Goal: Information Seeking & Learning: Learn about a topic

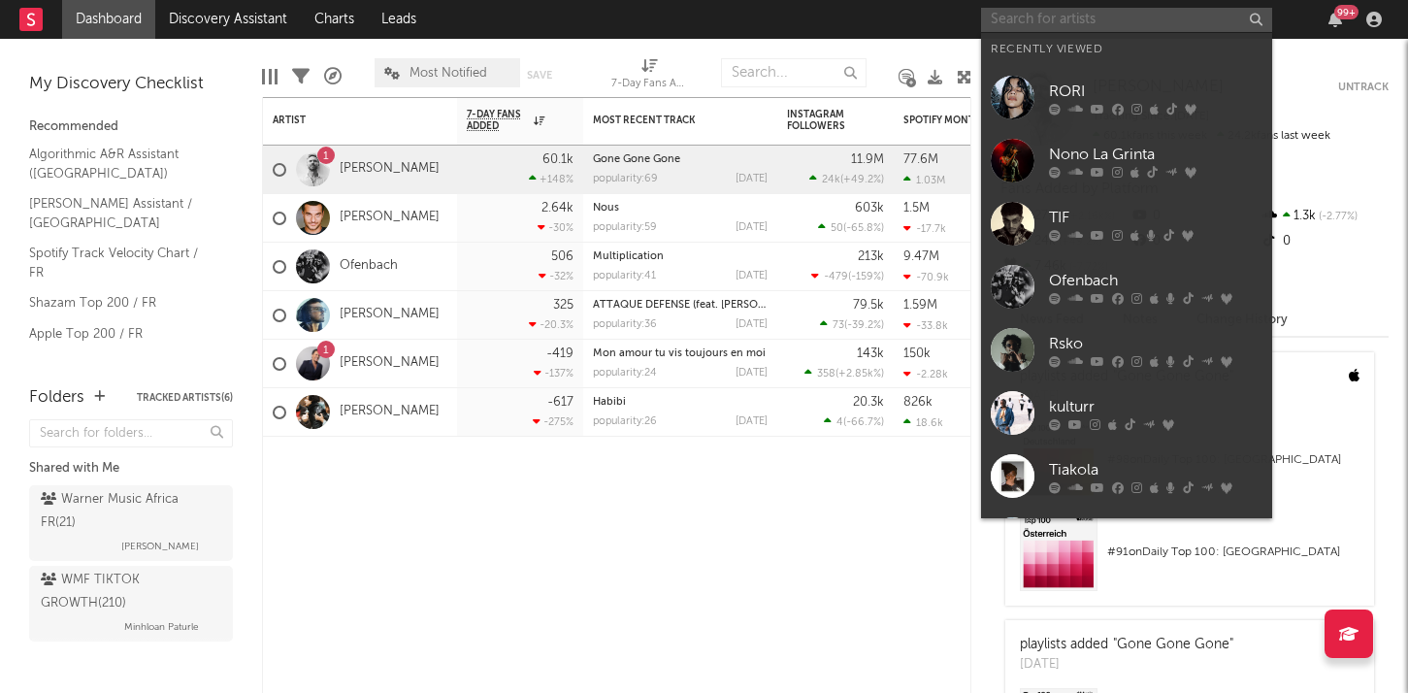
click at [1024, 23] on input "text" at bounding box center [1126, 20] width 291 height 24
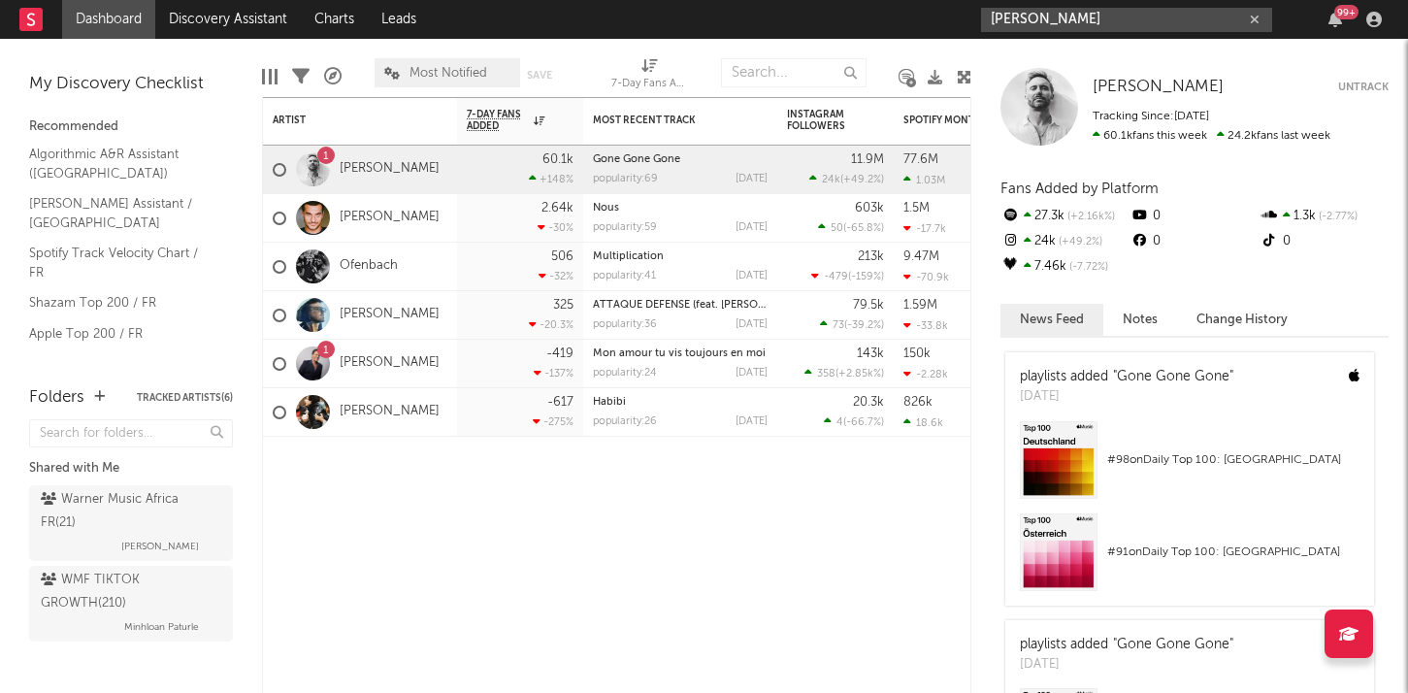
click at [1103, 17] on input "[PERSON_NAME]" at bounding box center [1126, 20] width 291 height 24
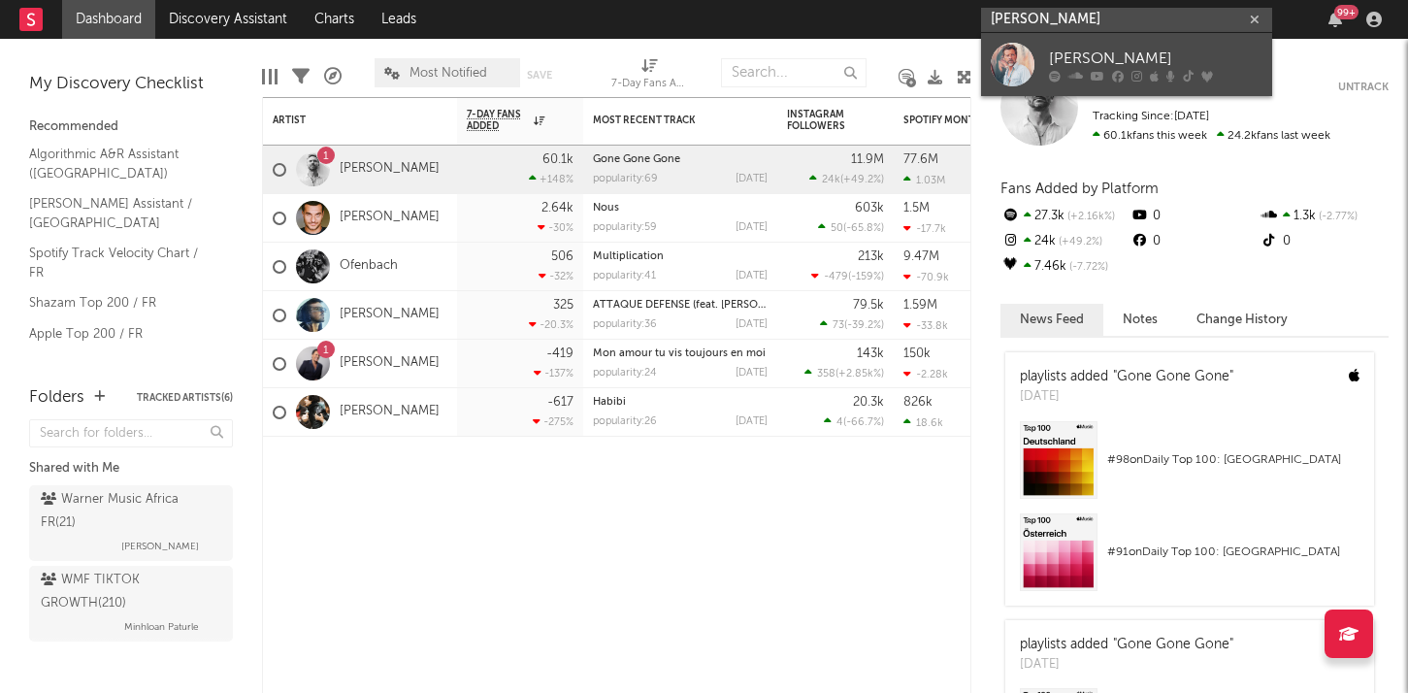
type input "[PERSON_NAME]"
click at [1077, 71] on icon at bounding box center [1075, 76] width 15 height 12
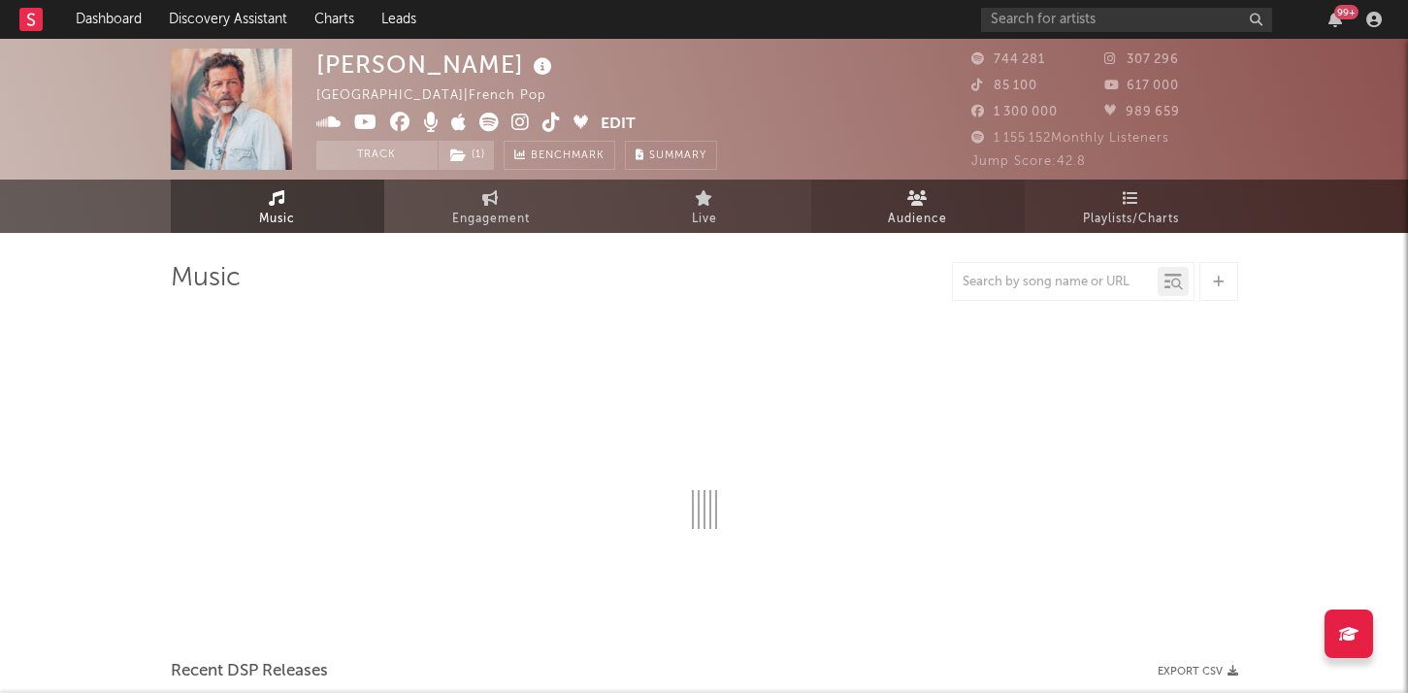
select select "6m"
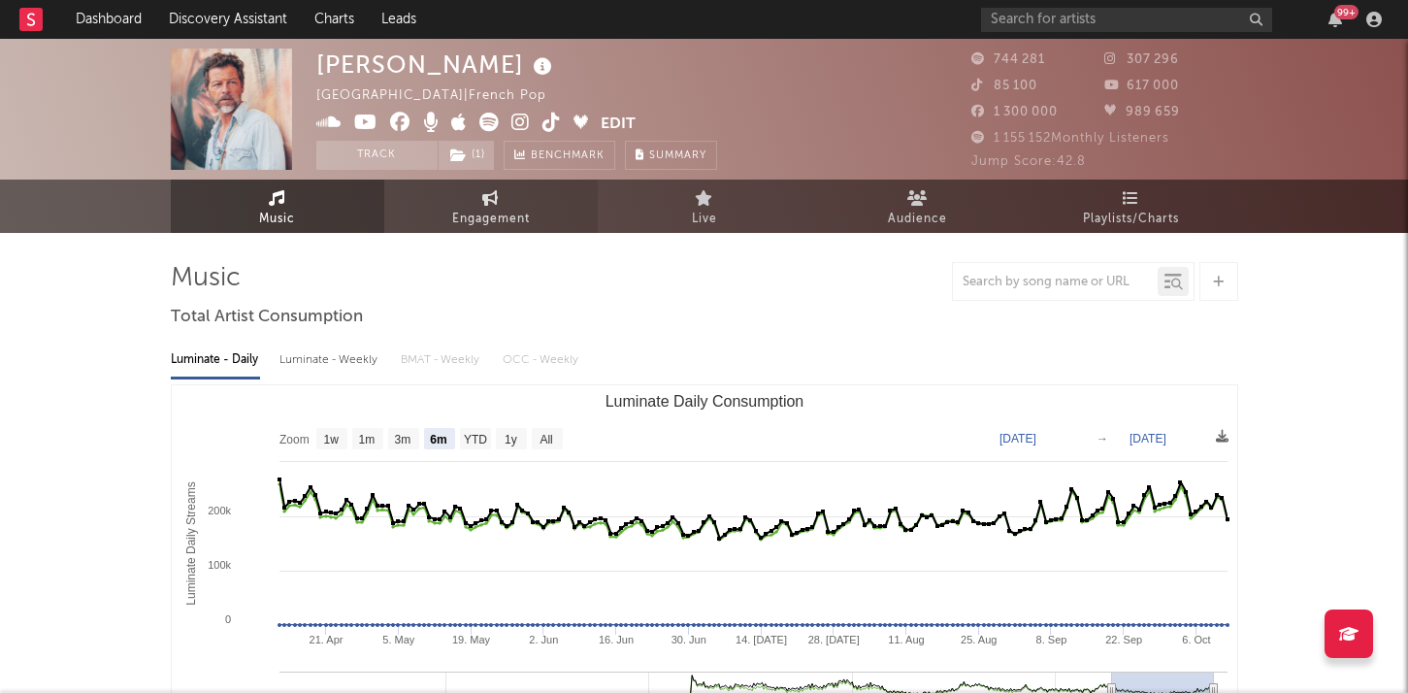
click at [491, 208] on span "Engagement" at bounding box center [491, 219] width 78 height 23
select select "1w"
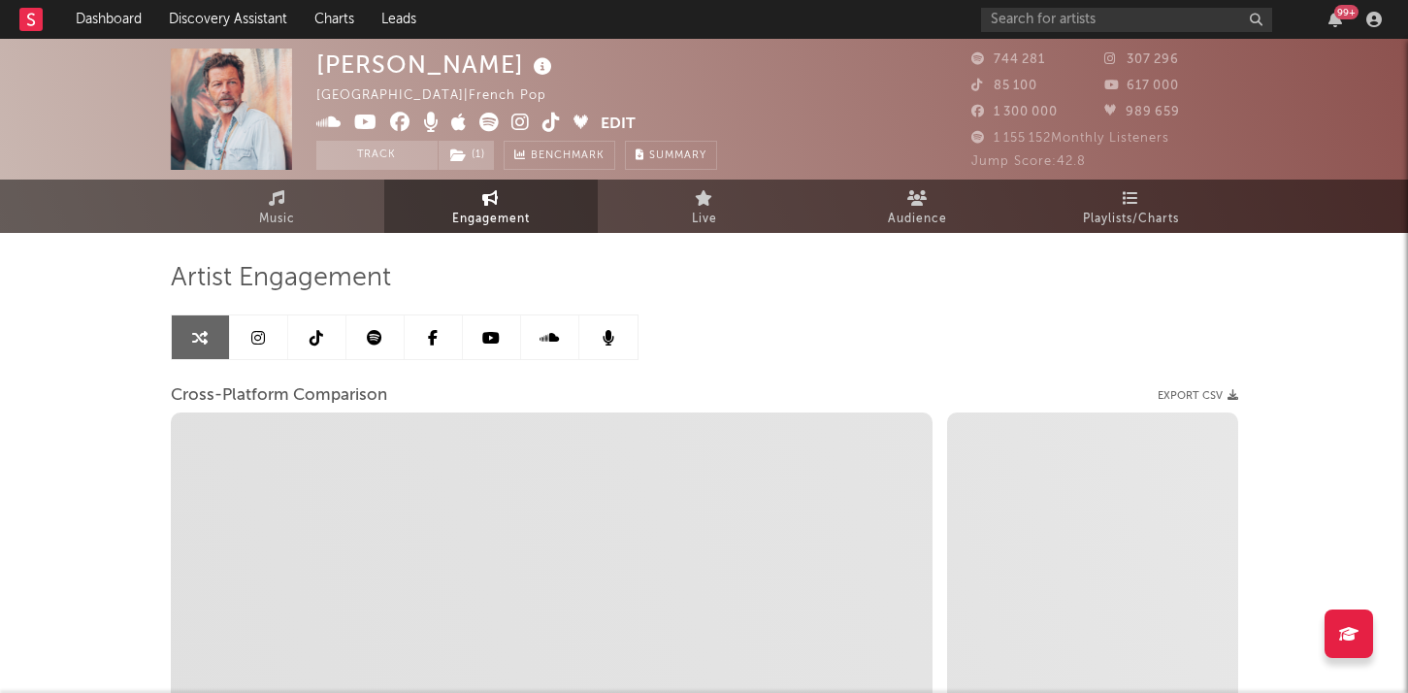
click at [308, 333] on link at bounding box center [317, 337] width 58 height 44
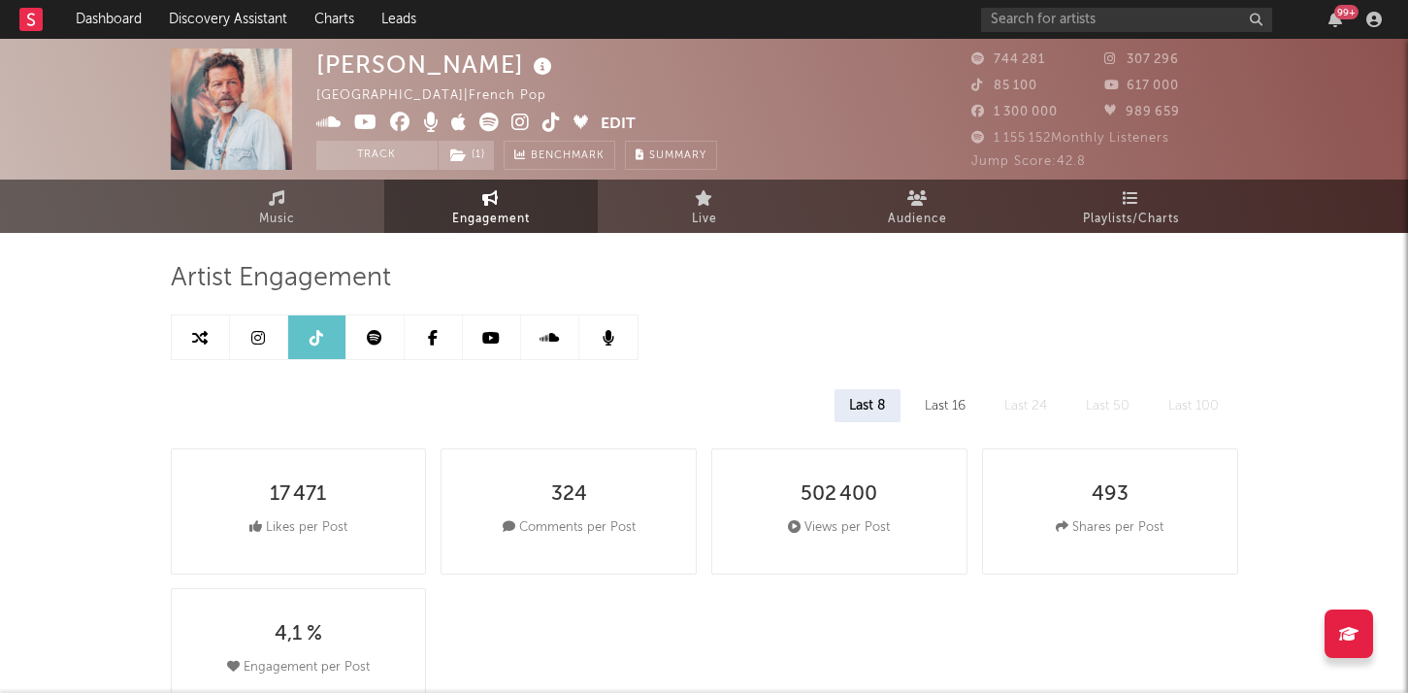
select select "6m"
click at [234, 199] on link "Music" at bounding box center [277, 206] width 213 height 53
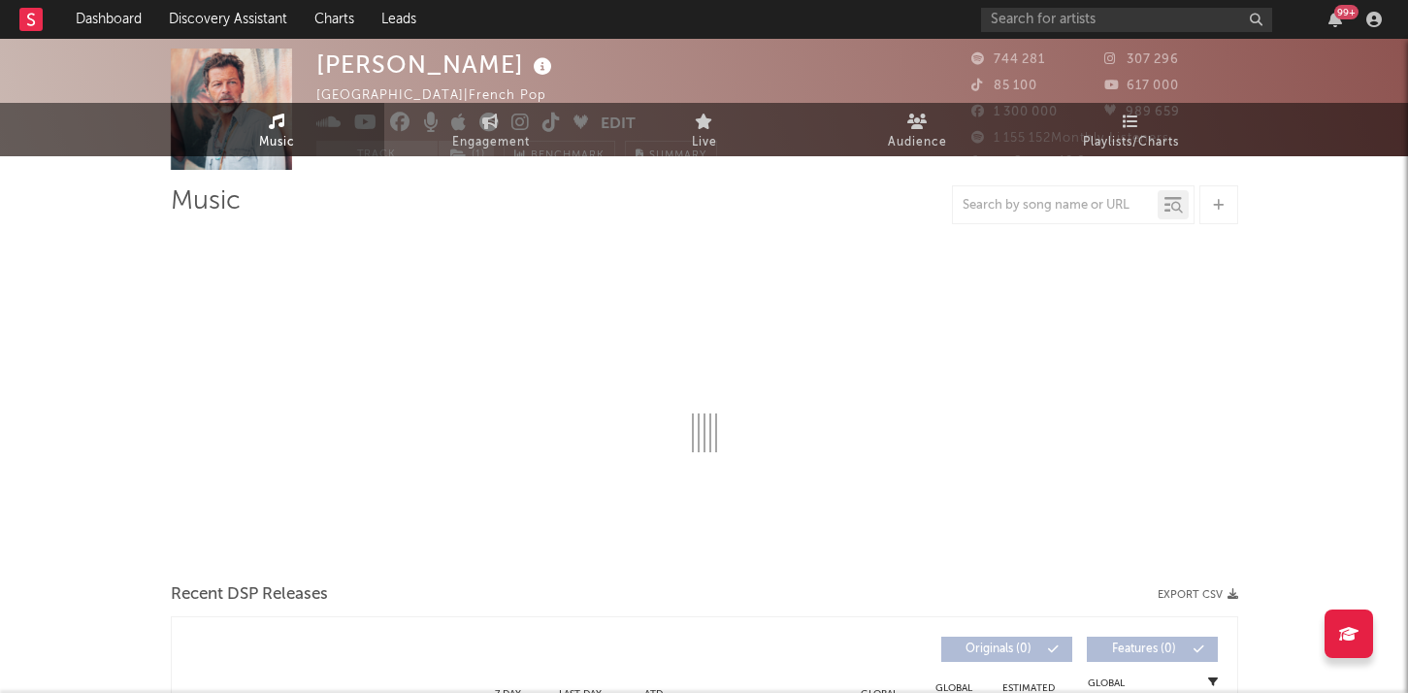
select select "6m"
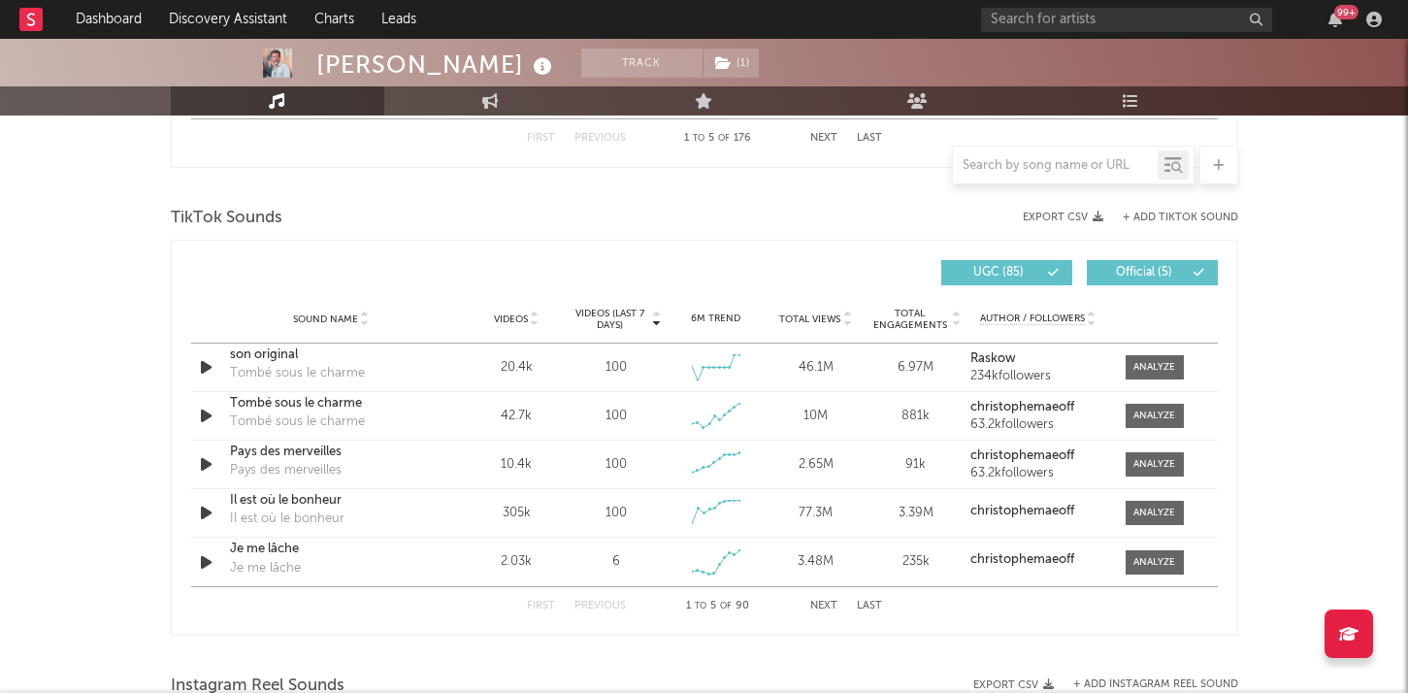
scroll to position [1245, 0]
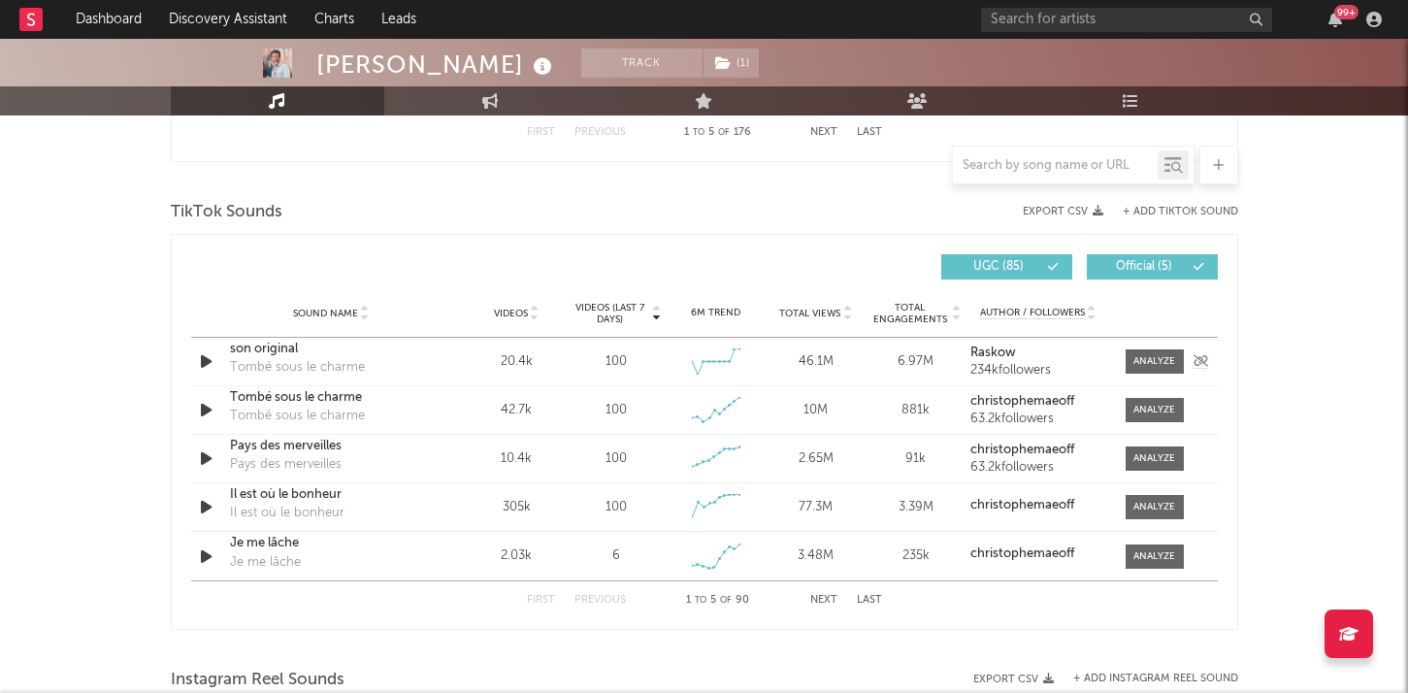
click at [203, 366] on icon "button" at bounding box center [206, 361] width 20 height 24
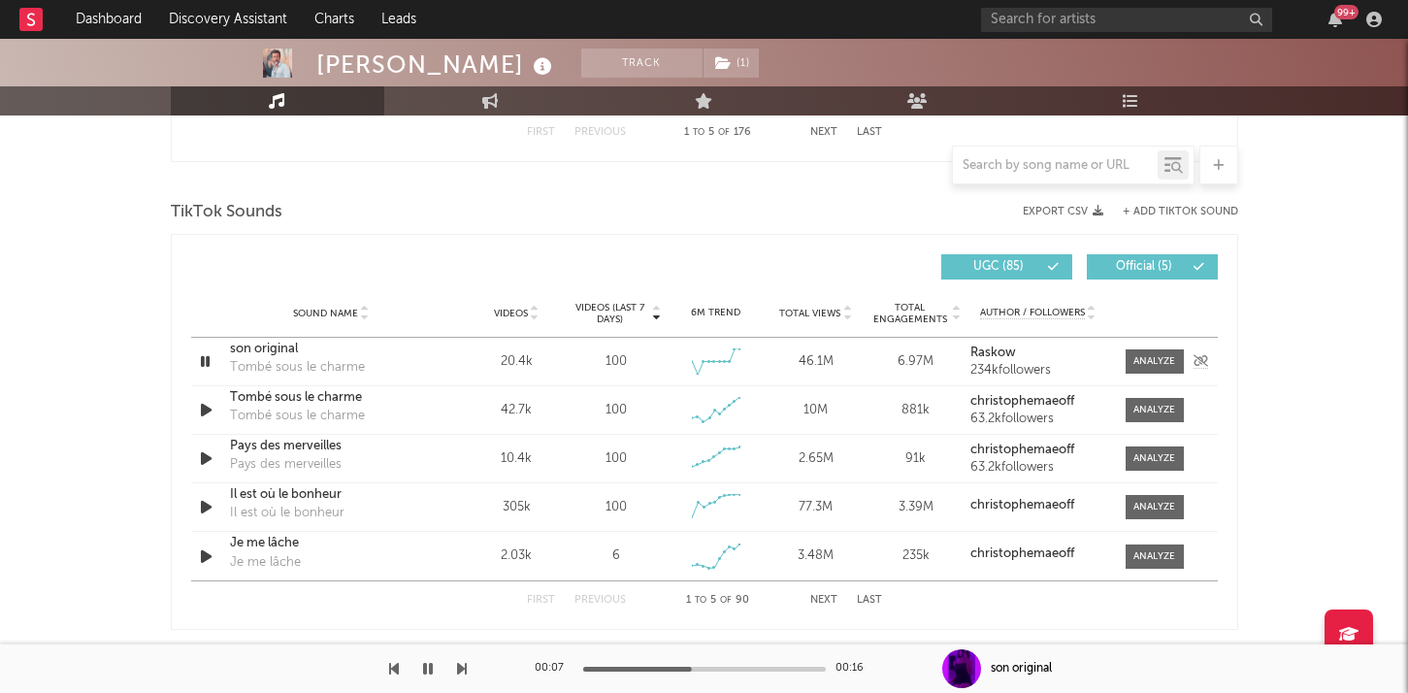
click at [206, 363] on icon "button" at bounding box center [205, 361] width 18 height 24
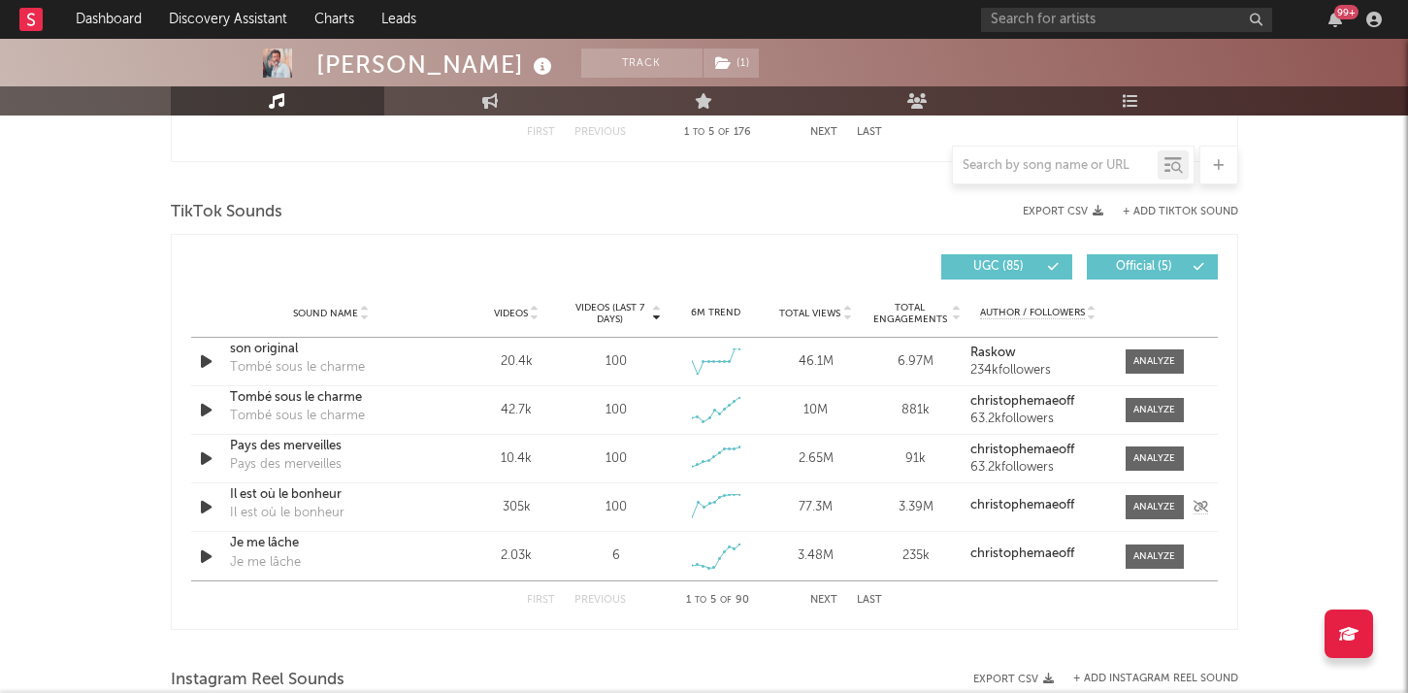
scroll to position [1272, 0]
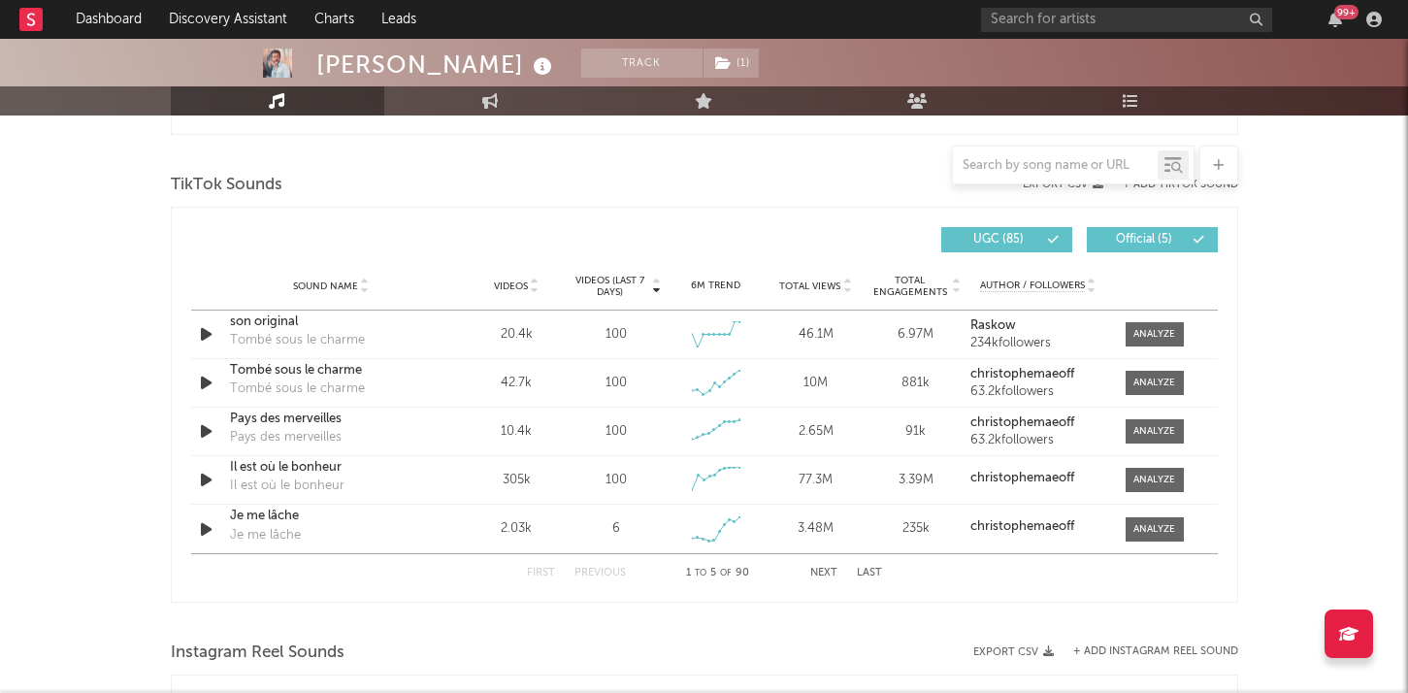
click at [850, 293] on div "Sound Name Videos Videos (last 7 days) Weekly Growth % 6M Trend Total Views Tot…" at bounding box center [704, 286] width 1027 height 49
click at [530, 290] on icon at bounding box center [535, 290] width 10 height 8
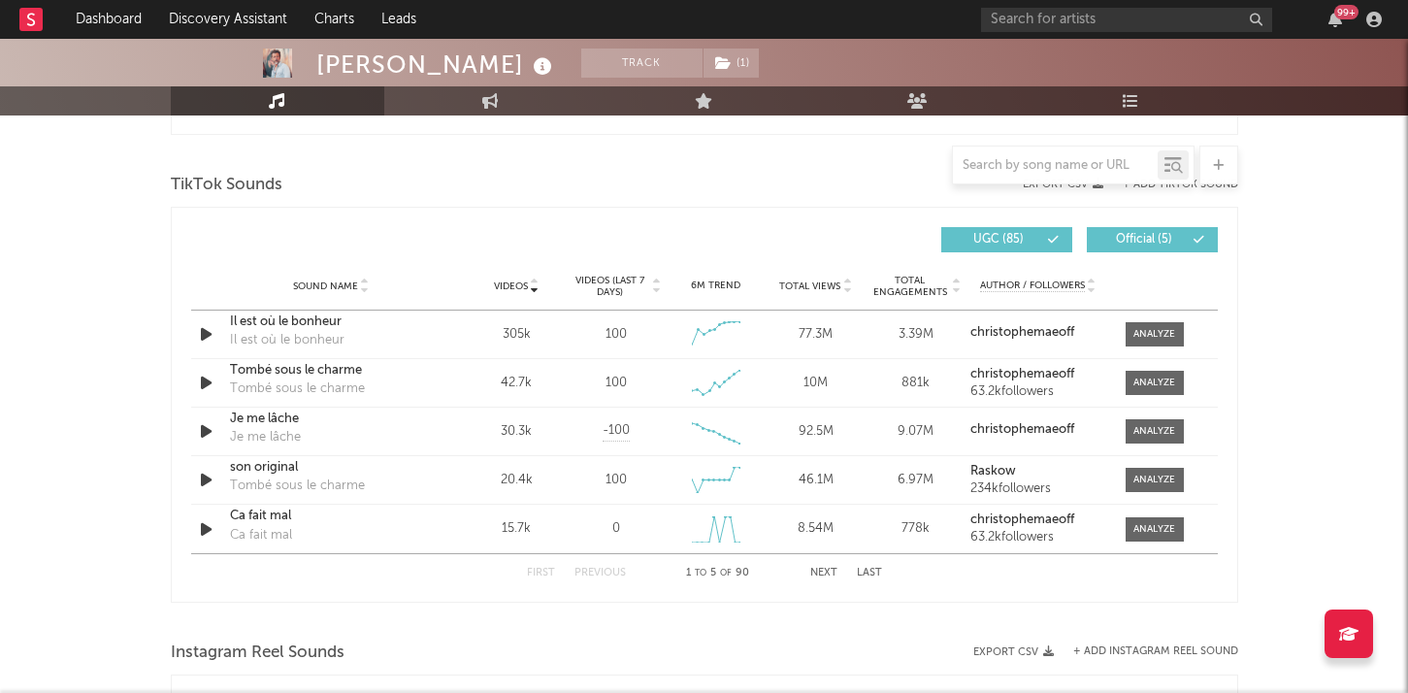
click at [530, 290] on icon at bounding box center [535, 290] width 10 height 8
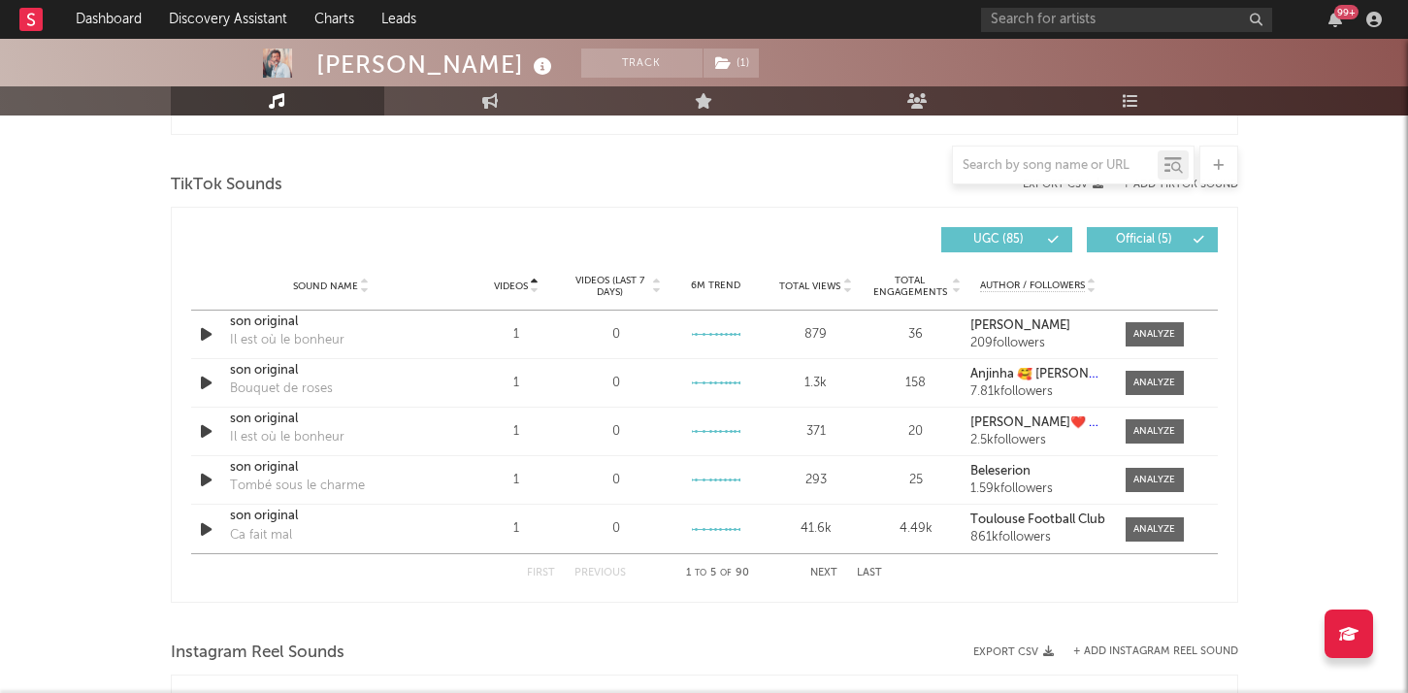
click at [530, 290] on icon at bounding box center [535, 290] width 10 height 8
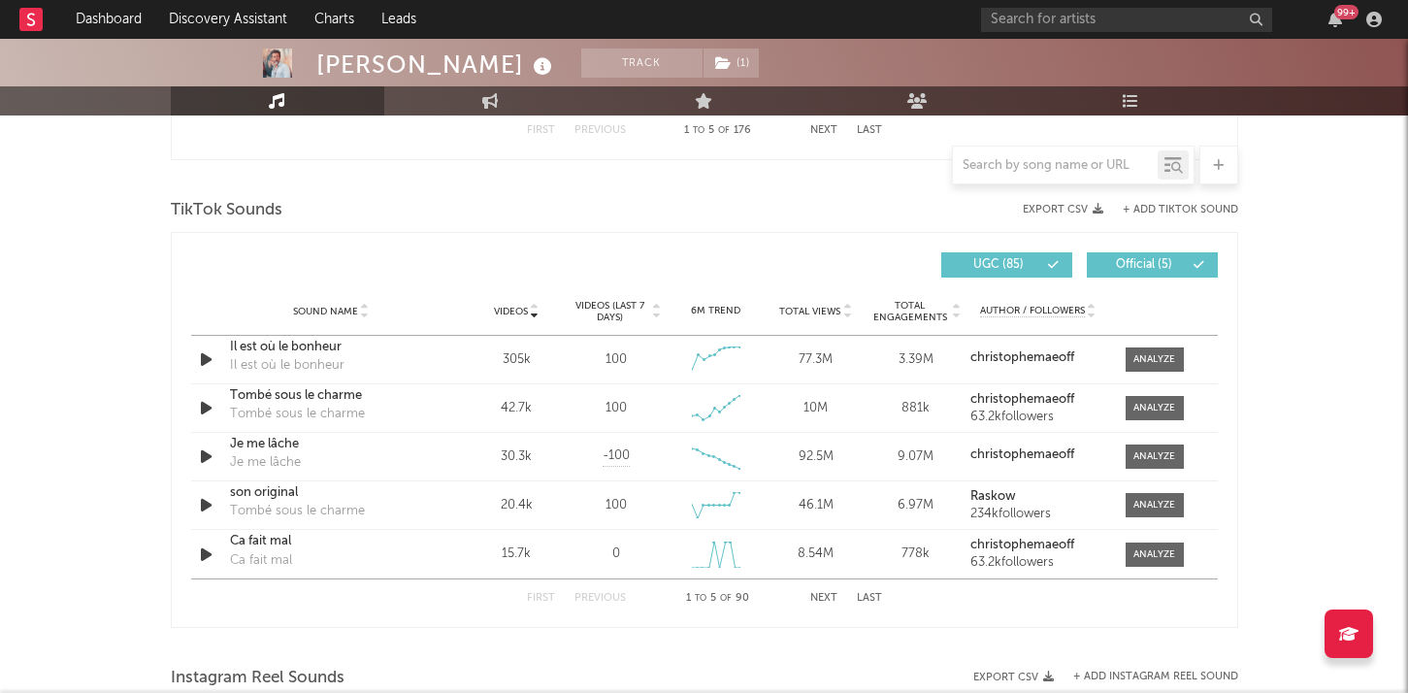
scroll to position [1248, 0]
click at [209, 359] on icon "button" at bounding box center [206, 358] width 20 height 24
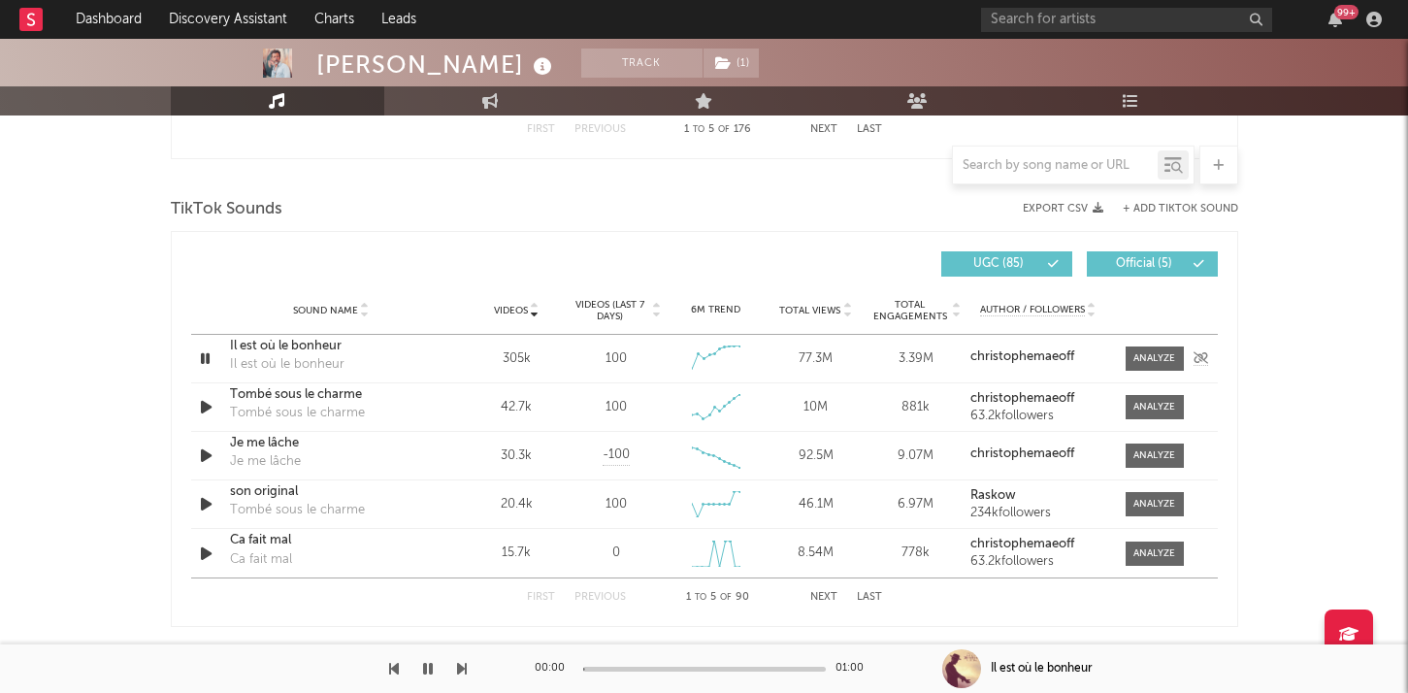
click at [209, 359] on icon "button" at bounding box center [205, 358] width 18 height 24
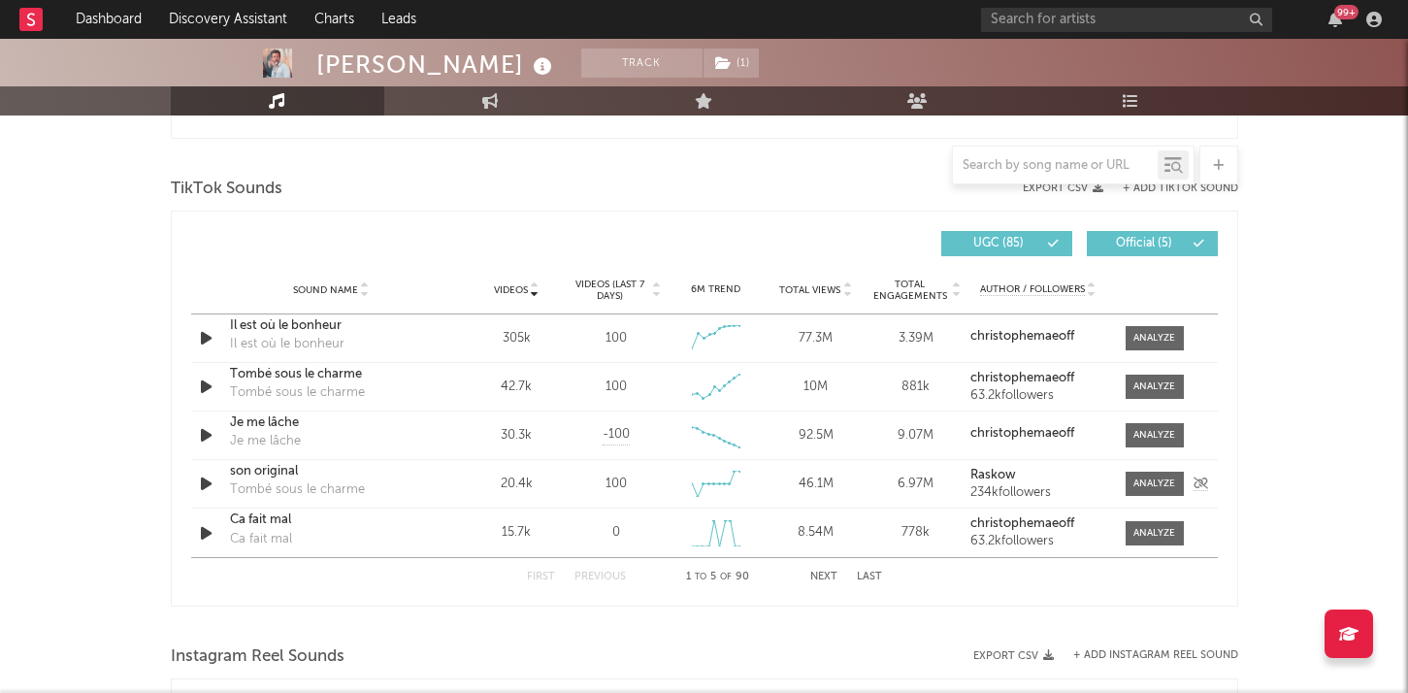
scroll to position [1270, 0]
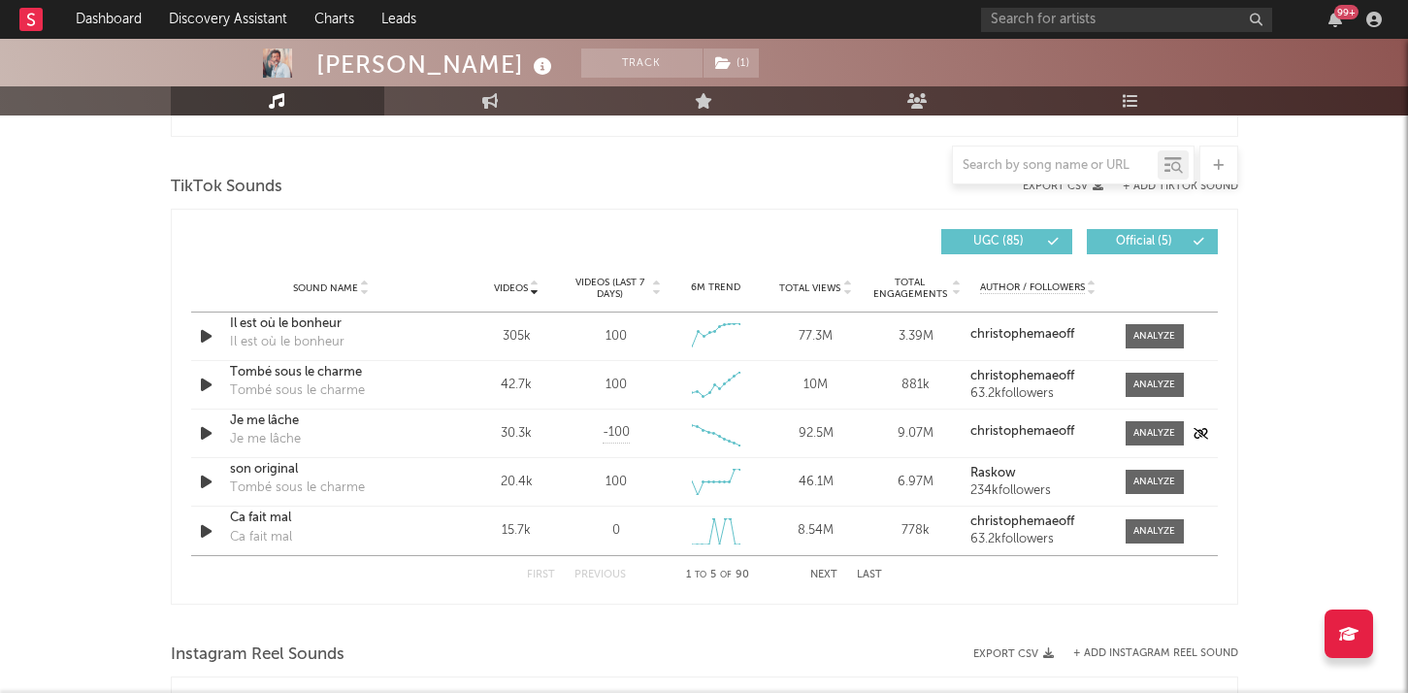
click at [207, 430] on icon "button" at bounding box center [206, 433] width 20 height 24
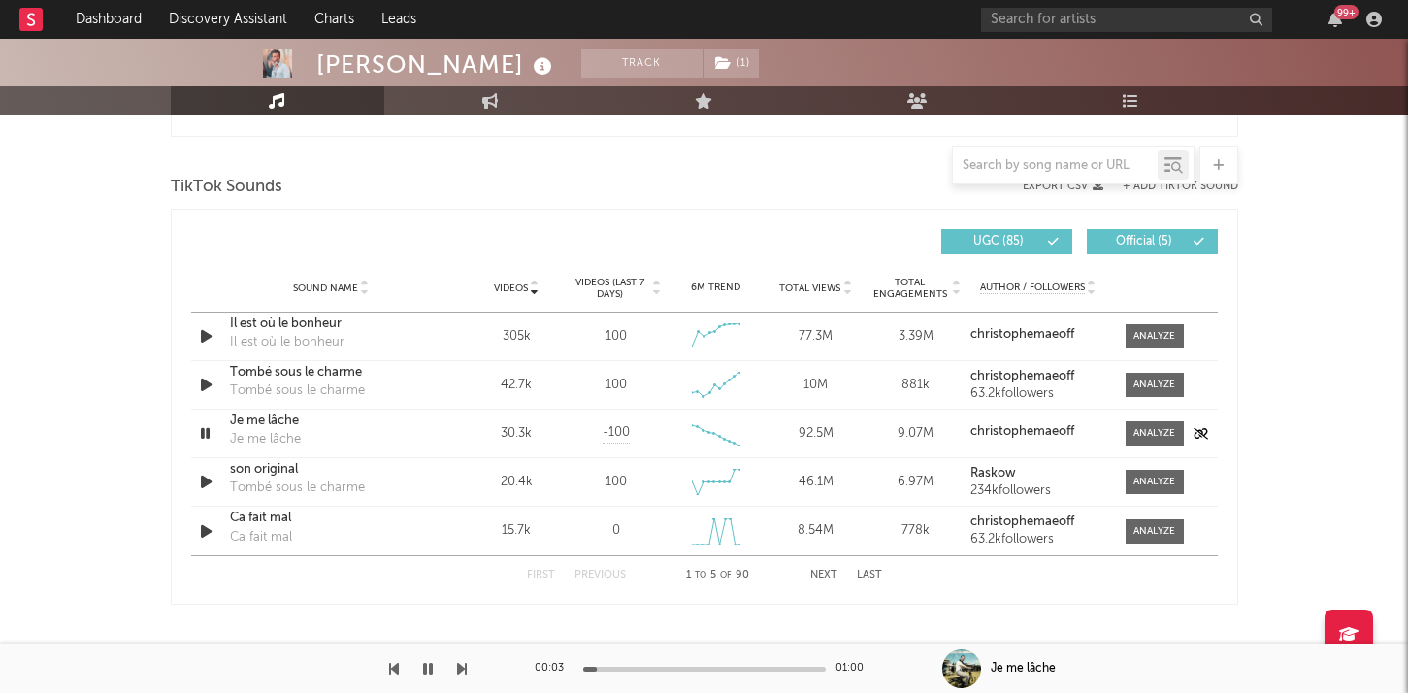
click at [207, 430] on icon "button" at bounding box center [205, 433] width 18 height 24
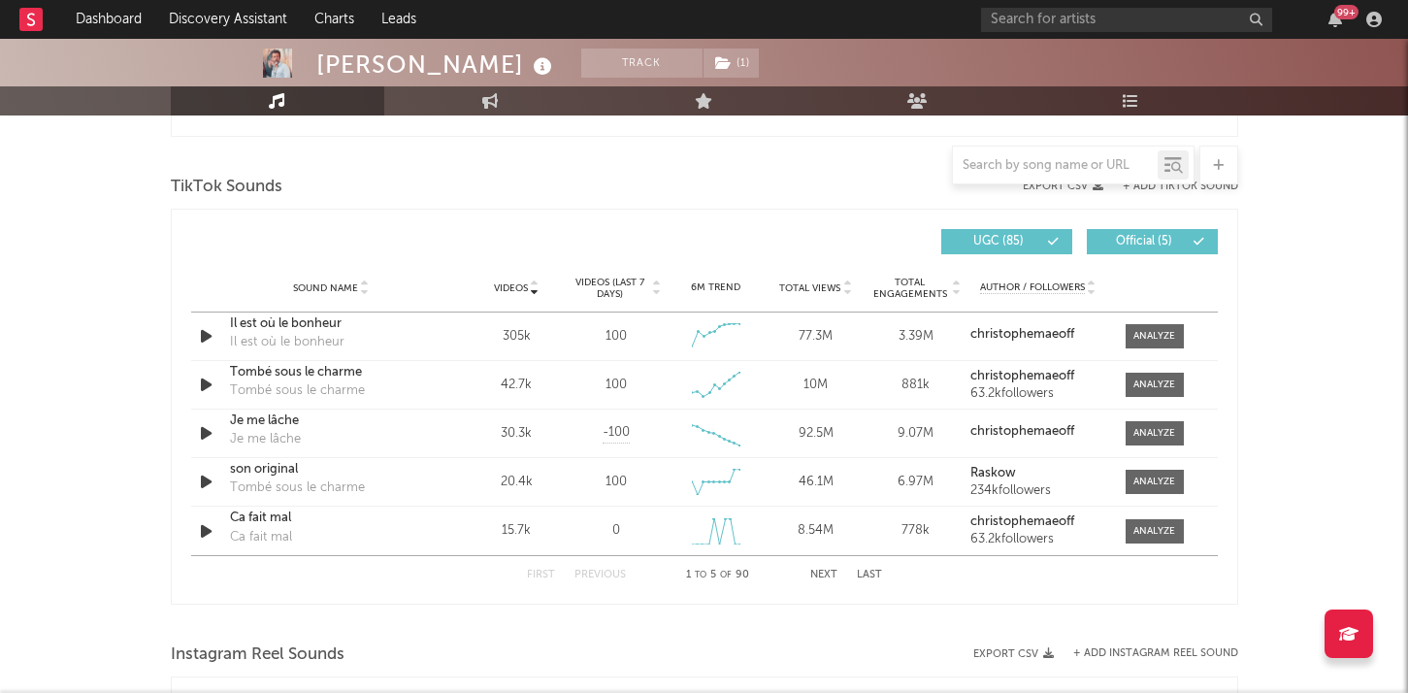
click at [89, 450] on div "[PERSON_NAME] Track ( 1 ) [GEOGRAPHIC_DATA] | French Pop Edit Track ( 1 ) Bench…" at bounding box center [704, 234] width 1408 height 2931
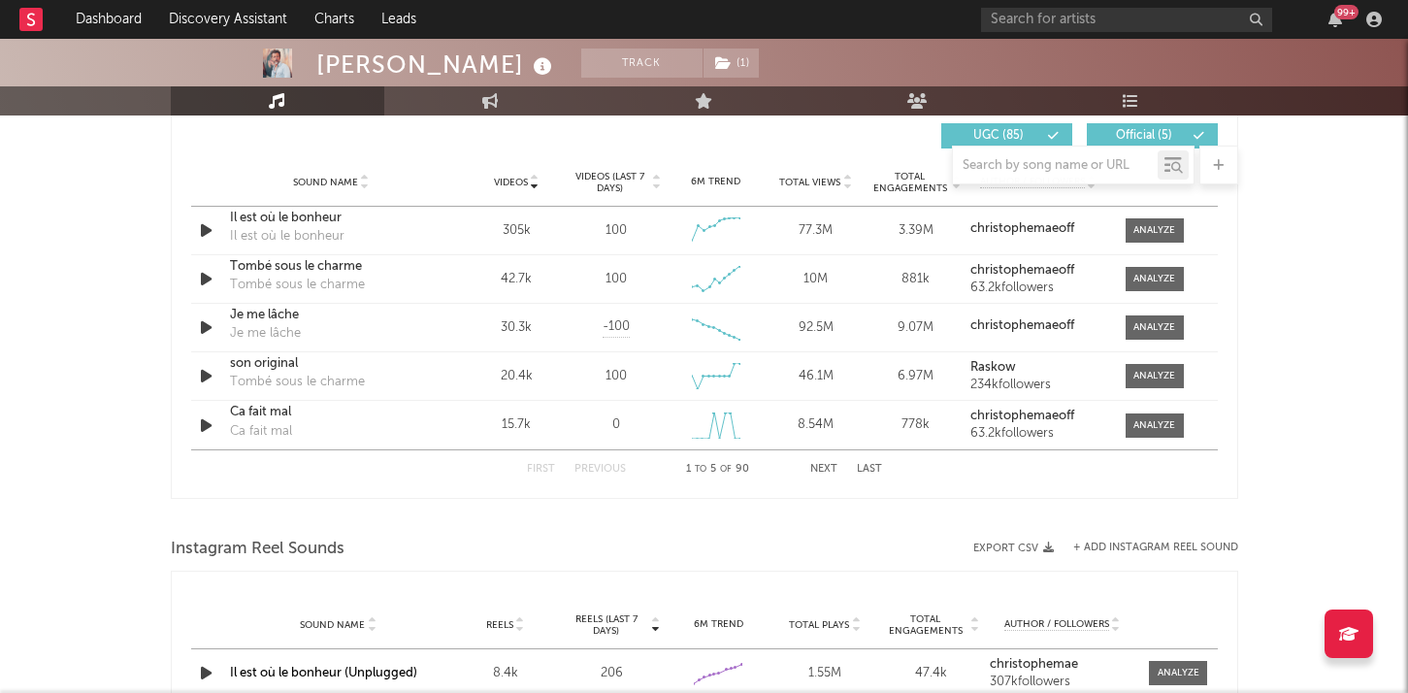
scroll to position [1370, 0]
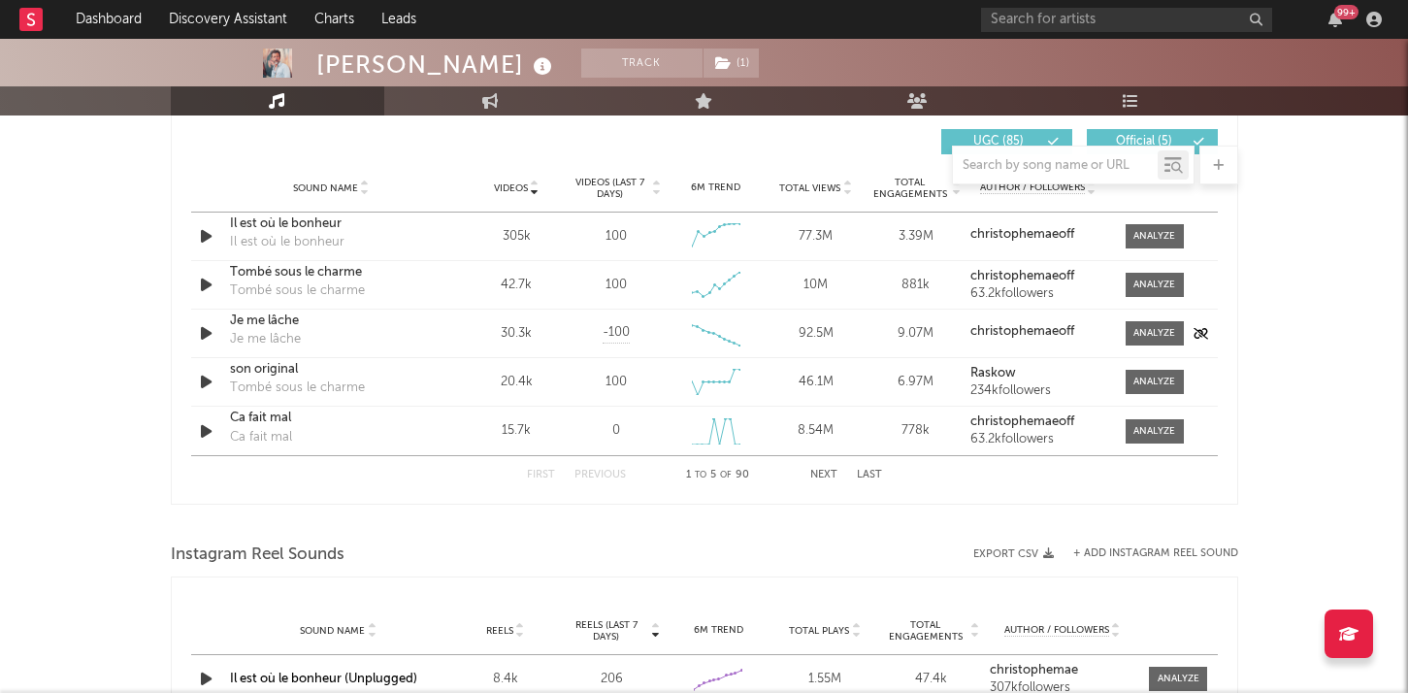
click at [208, 328] on icon "button" at bounding box center [206, 333] width 20 height 24
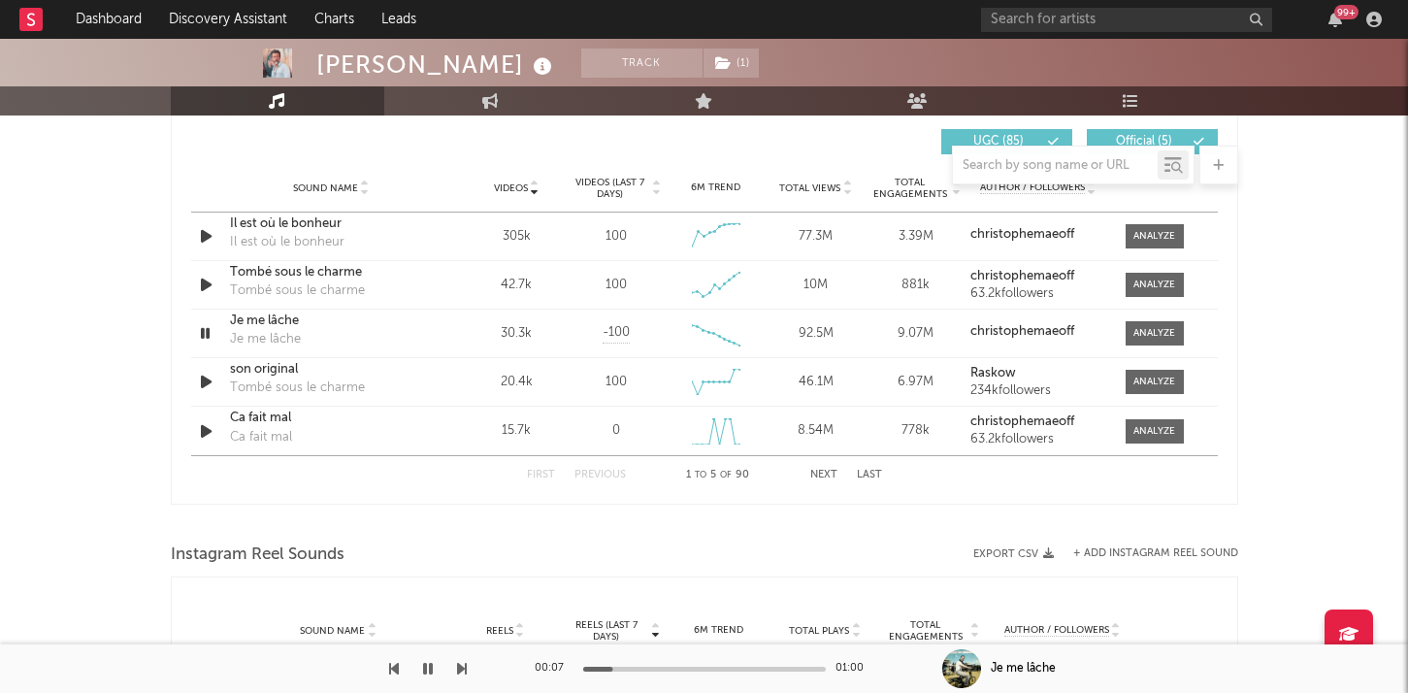
click at [84, 329] on div "[PERSON_NAME] Track ( 1 ) [GEOGRAPHIC_DATA] | French Pop Edit Track ( 1 ) Bench…" at bounding box center [704, 134] width 1408 height 2931
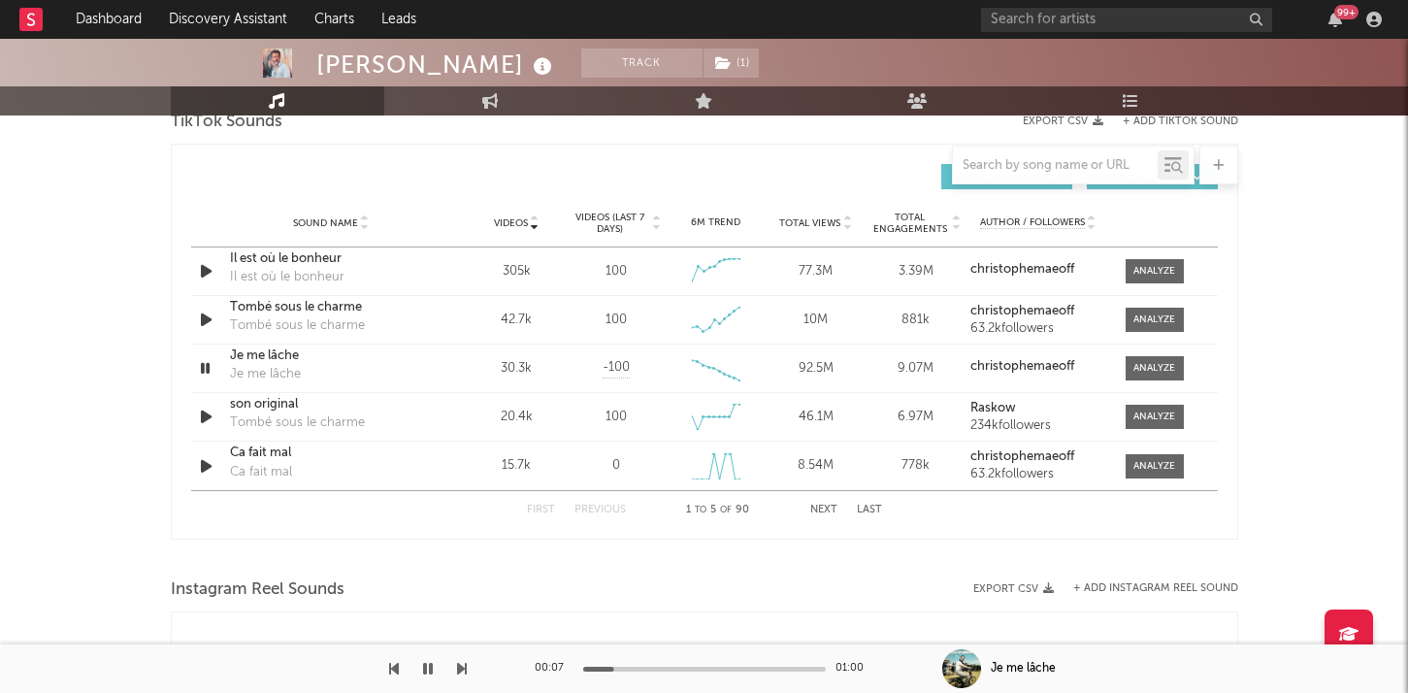
scroll to position [1321, 0]
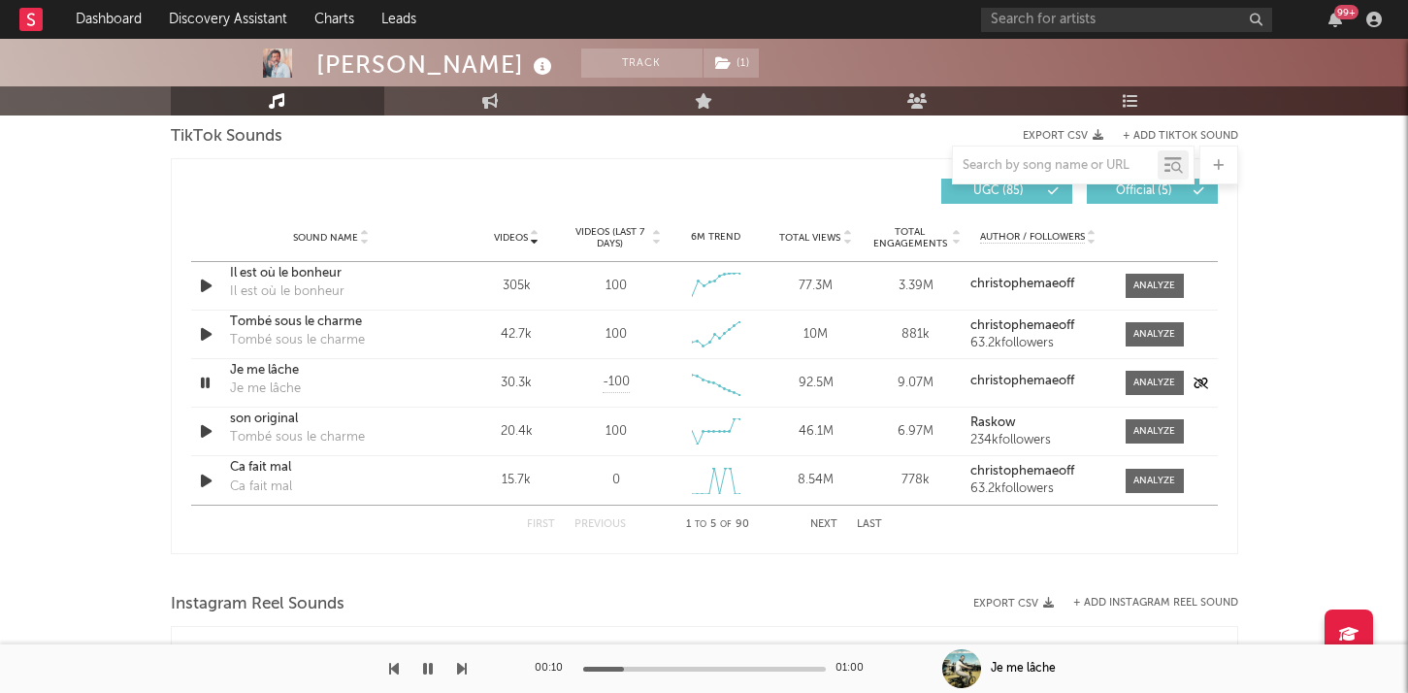
click at [208, 377] on icon "button" at bounding box center [205, 383] width 18 height 24
